Goal: Check status: Check status

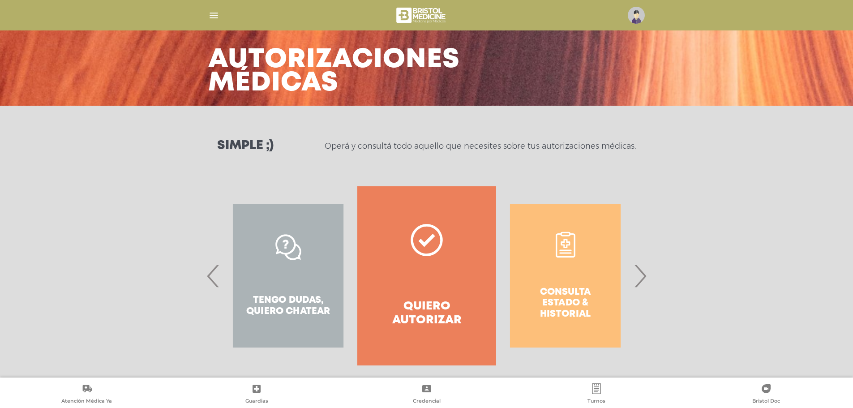
scroll to position [42, 0]
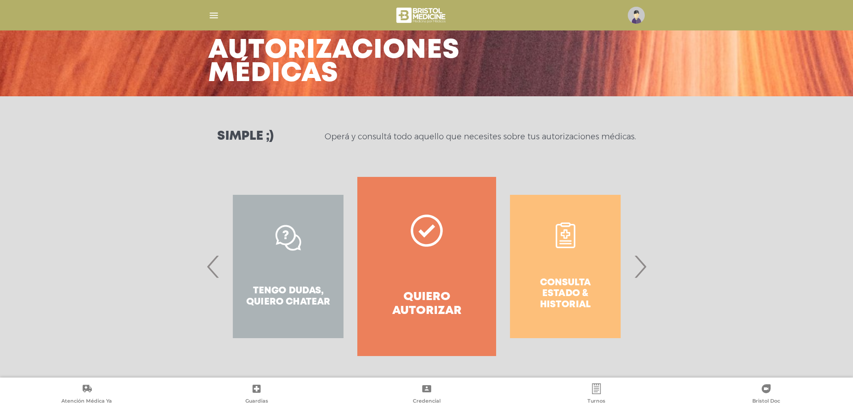
click at [575, 274] on div "Consulta estado & historial" at bounding box center [565, 266] width 138 height 179
click at [644, 261] on span "›" at bounding box center [639, 266] width 17 height 48
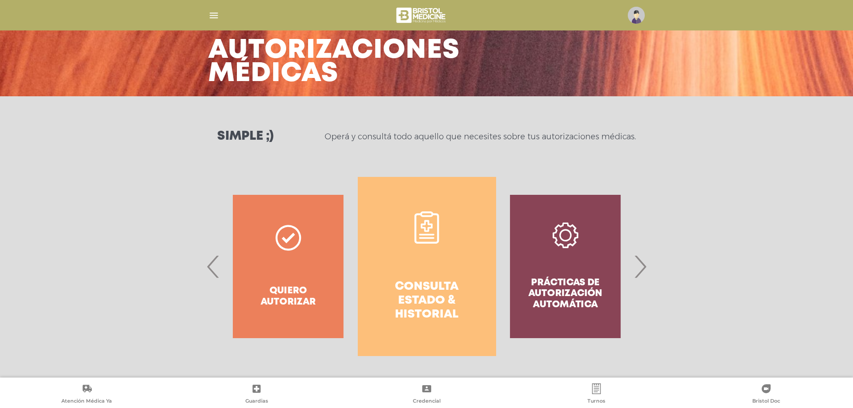
click at [448, 259] on link "Consulta estado & historial" at bounding box center [427, 266] width 138 height 179
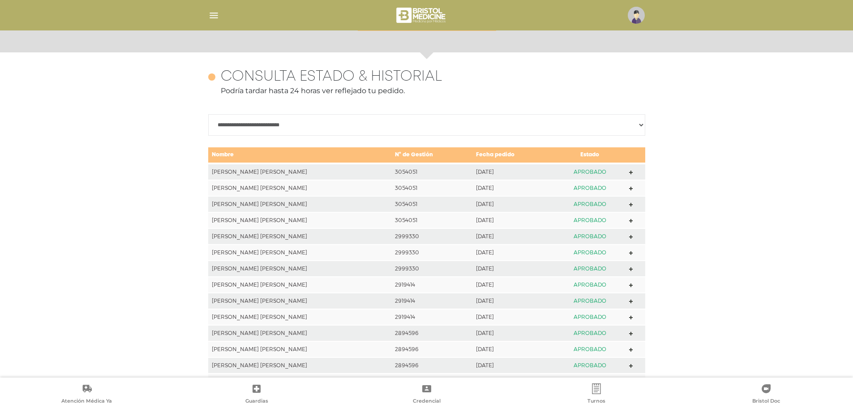
scroll to position [351, 0]
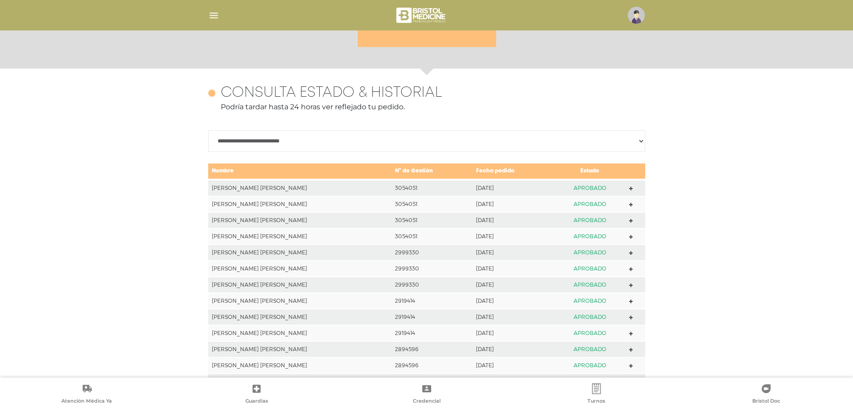
click at [214, 14] on img "button" at bounding box center [213, 15] width 11 height 11
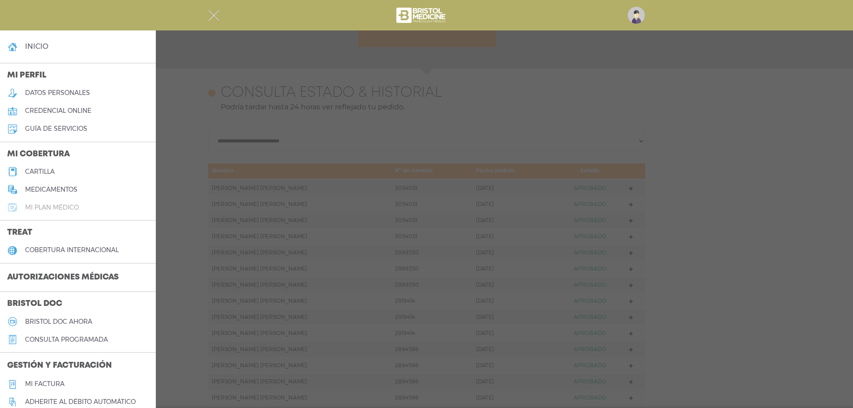
click at [81, 208] on link "Mi plan médico" at bounding box center [78, 207] width 156 height 18
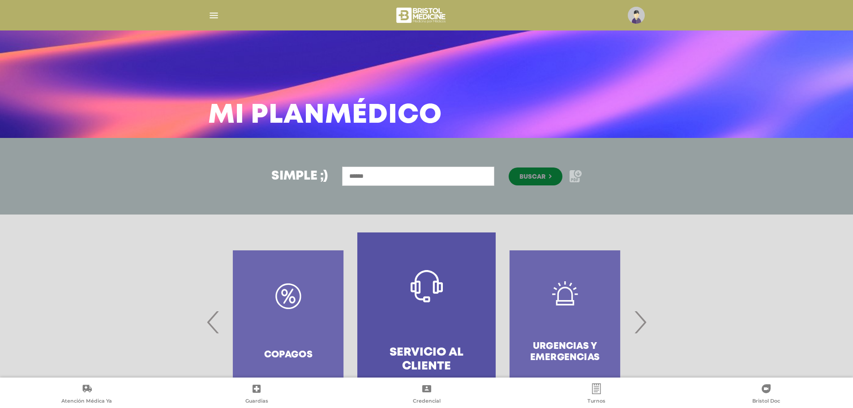
click at [573, 174] on icon at bounding box center [575, 176] width 10 height 12
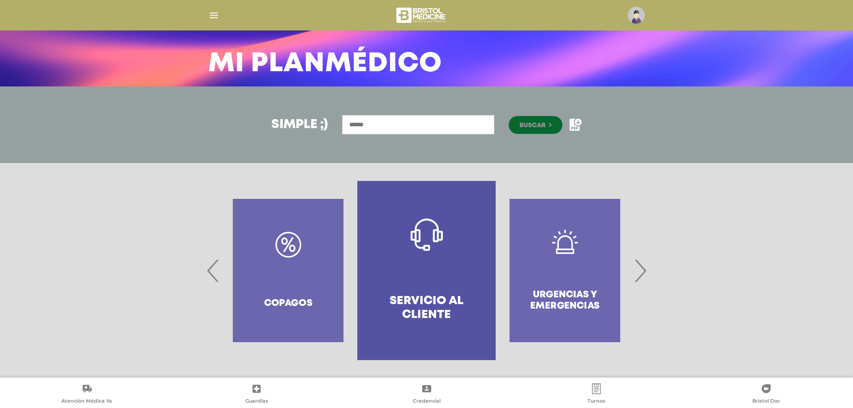
scroll to position [52, 0]
click at [640, 274] on span "›" at bounding box center [639, 270] width 17 height 48
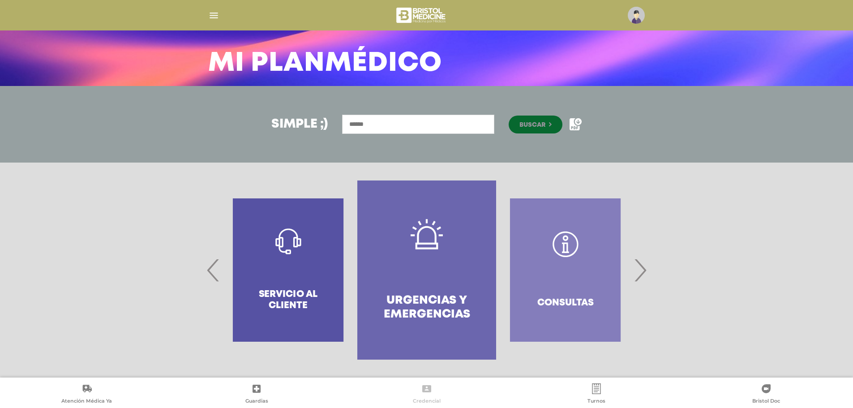
click at [427, 395] on link "Credencial" at bounding box center [427, 394] width 170 height 23
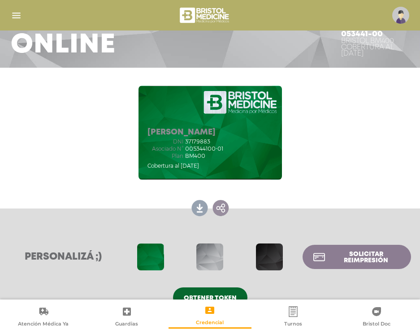
scroll to position [91, 0]
